Goal: Obtain resource: Download file/media

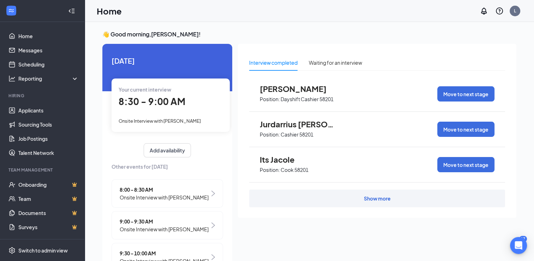
click at [185, 120] on span "Onsite Interview with [PERSON_NAME]" at bounding box center [160, 121] width 82 height 6
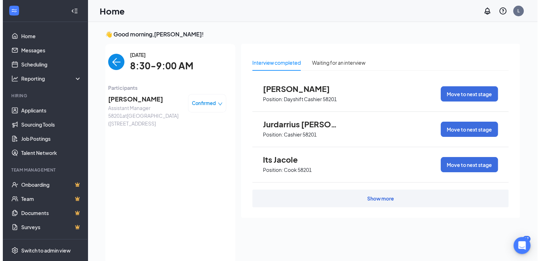
scroll to position [3, 0]
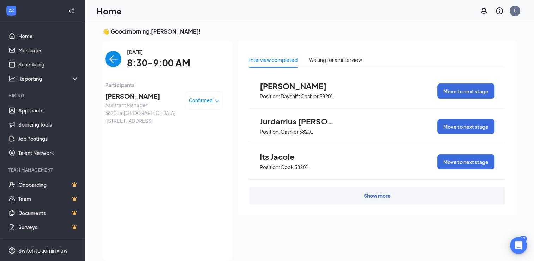
click at [149, 68] on span "8:30-9:00 AM" at bounding box center [158, 63] width 63 height 14
click at [125, 89] on div "[PERSON_NAME] Assistant Manager 58201 at [GEOGRAPHIC_DATA] ([STREET_ADDRESS], A…" at bounding box center [164, 108] width 118 height 38
click at [126, 96] on span "[PERSON_NAME]" at bounding box center [142, 96] width 74 height 10
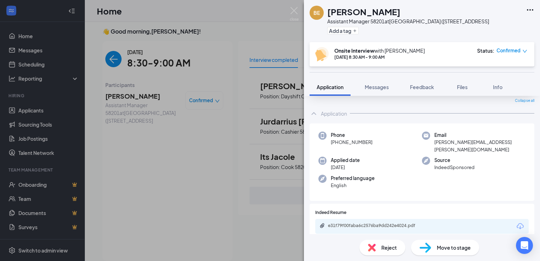
scroll to position [71, 0]
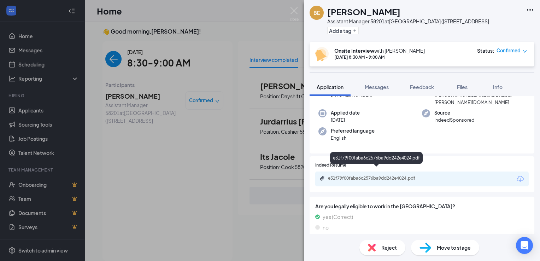
click at [385, 175] on div "e31f79f00faba6c2576ba9dd242e4024.pdf" at bounding box center [377, 178] width 99 height 6
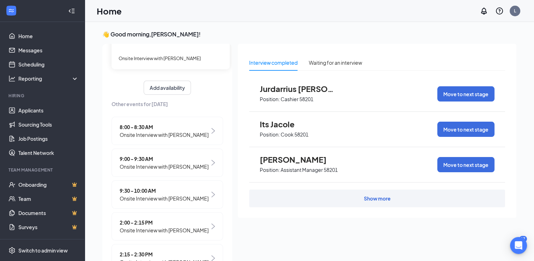
scroll to position [64, 0]
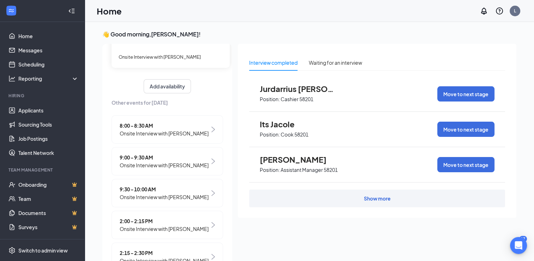
click at [186, 189] on span "9:30 - 10:00 AM" at bounding box center [164, 189] width 89 height 8
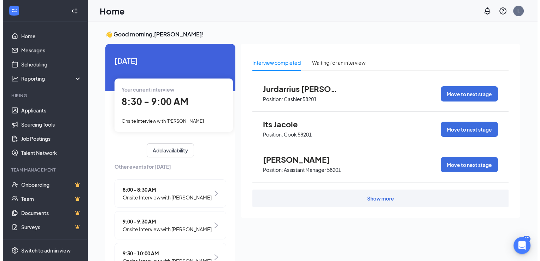
scroll to position [3, 0]
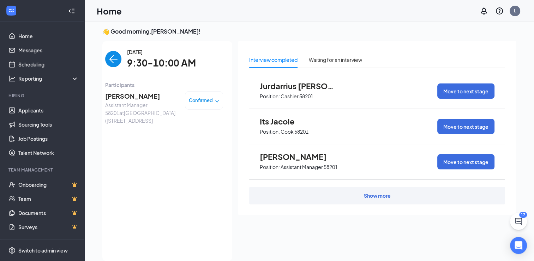
click at [140, 97] on span "Preston Cobb" at bounding box center [142, 96] width 74 height 10
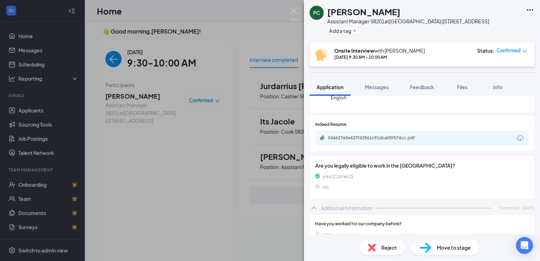
scroll to position [106, 0]
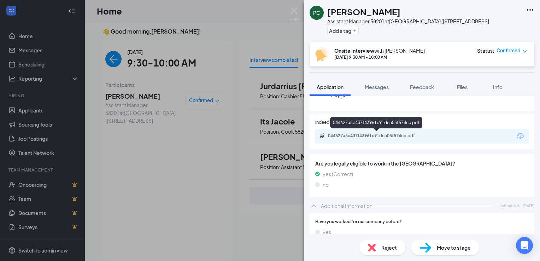
click at [381, 136] on div "044627a5e437f43961c91dca05f574cc.pdf" at bounding box center [377, 136] width 99 height 6
